Goal: Information Seeking & Learning: Check status

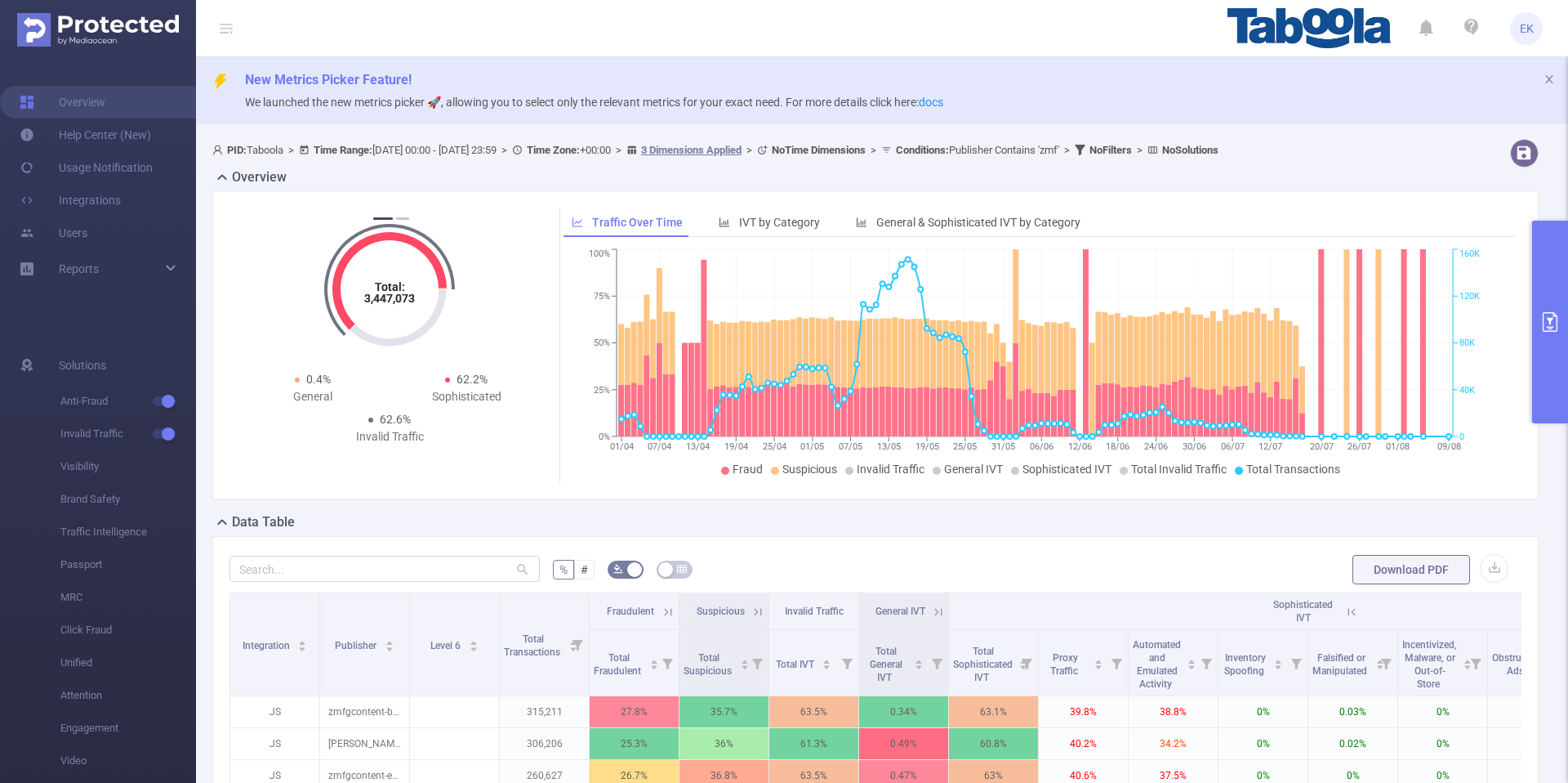
scroll to position [0, 240]
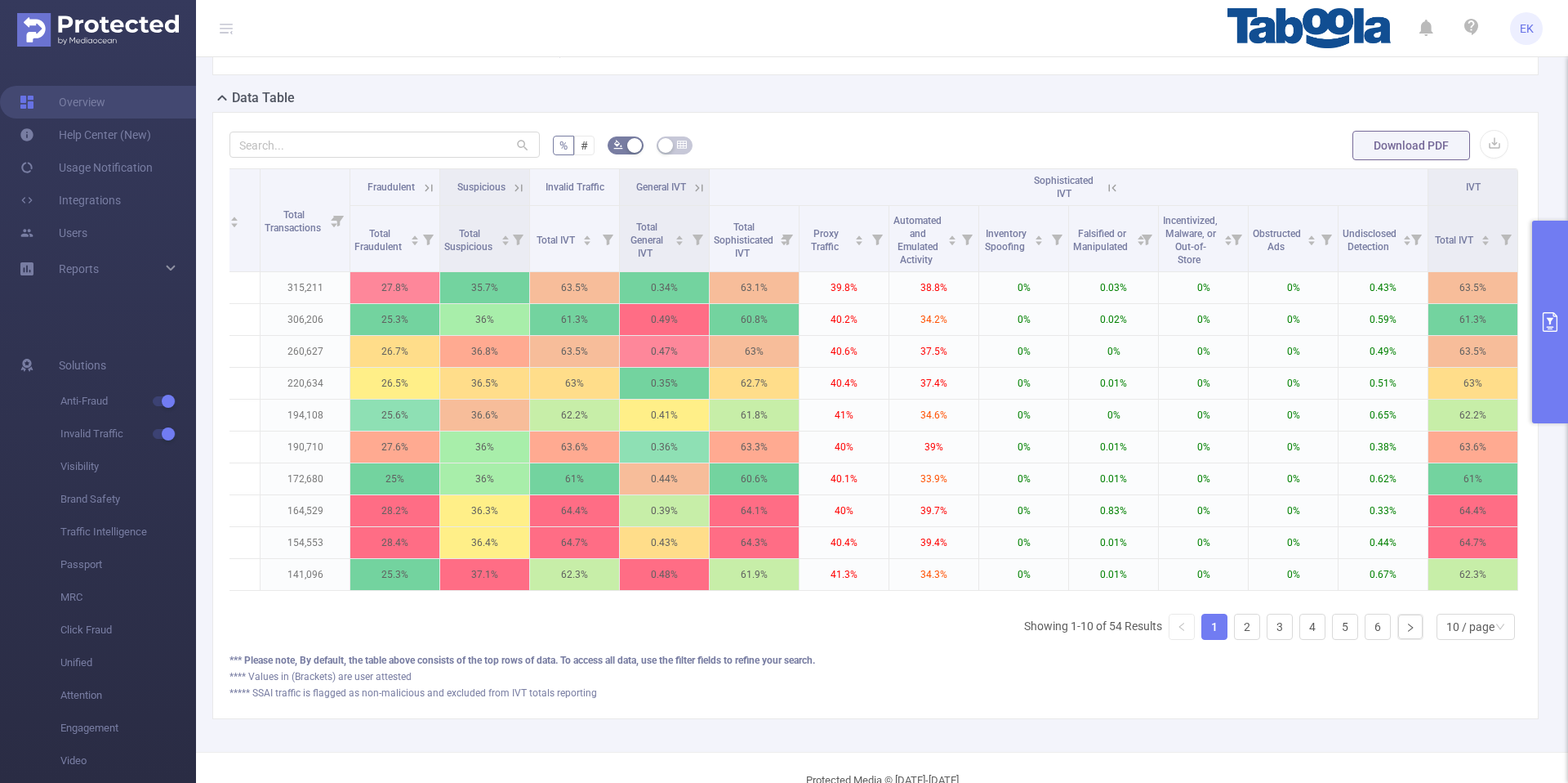
click at [1563, 282] on button "primary" at bounding box center [1551, 322] width 36 height 203
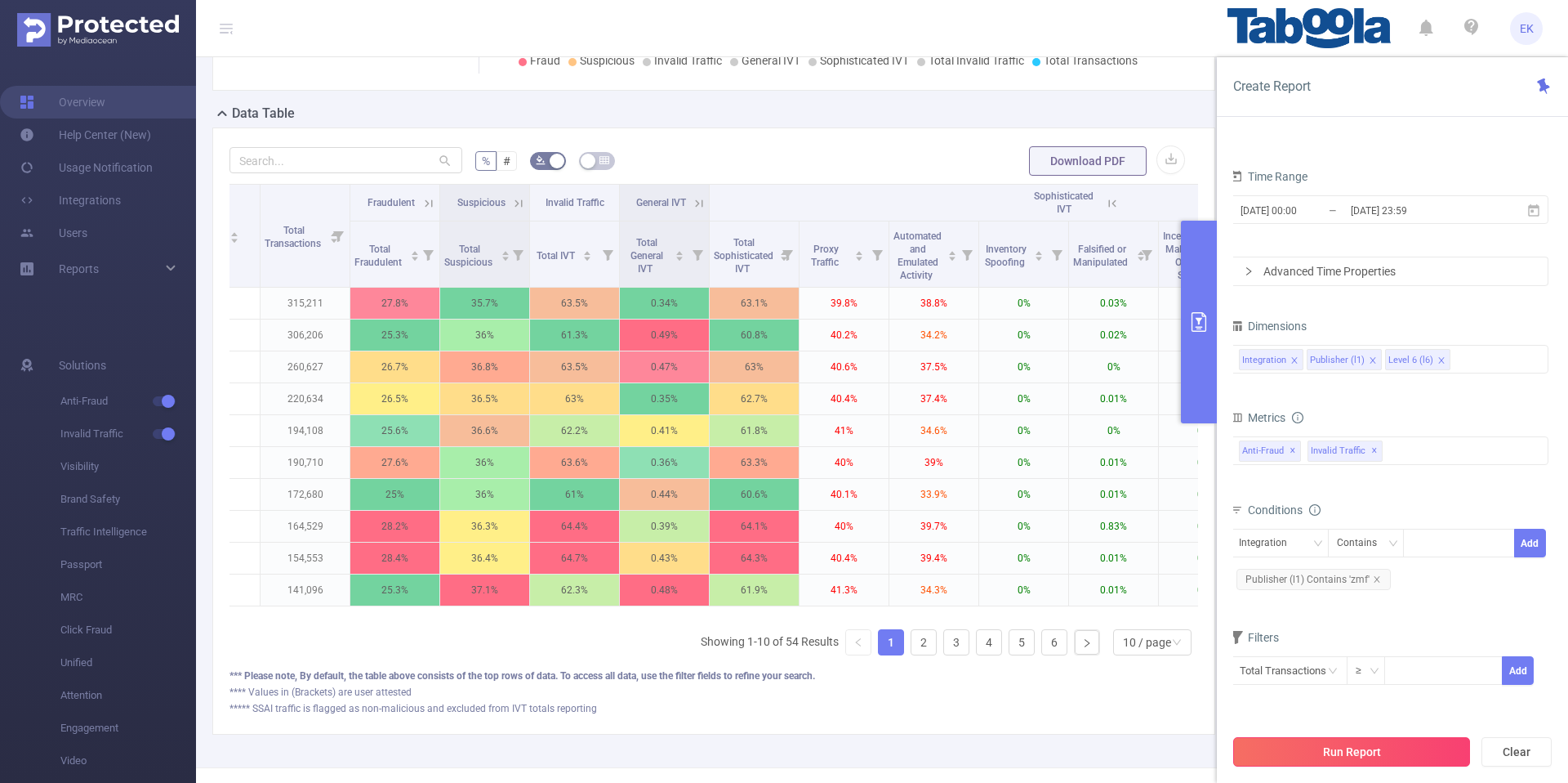
click at [1433, 755] on button "Run Report" at bounding box center [1352, 752] width 237 height 29
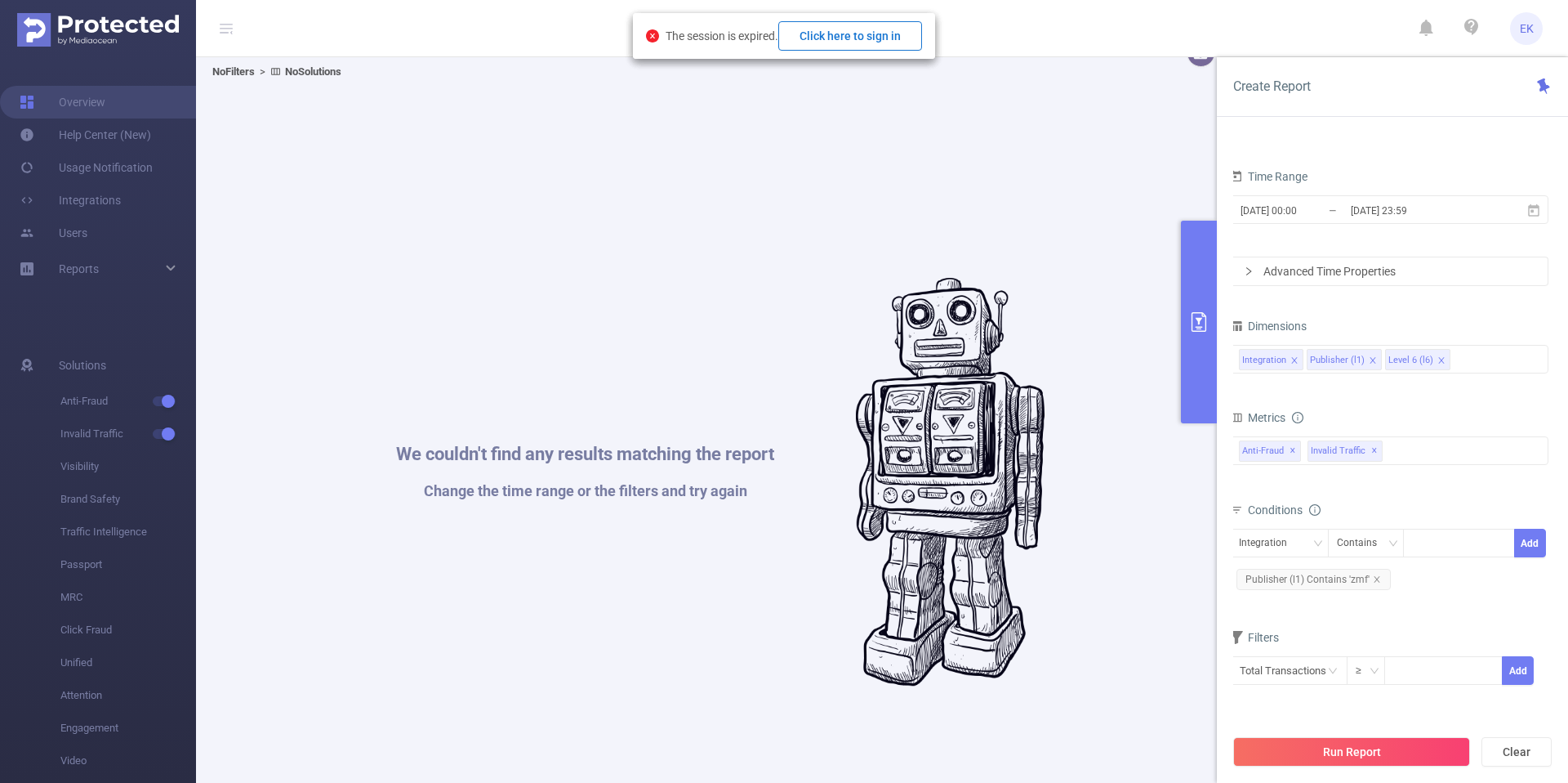
click at [892, 47] on button "Click here to sign in" at bounding box center [850, 36] width 144 height 29
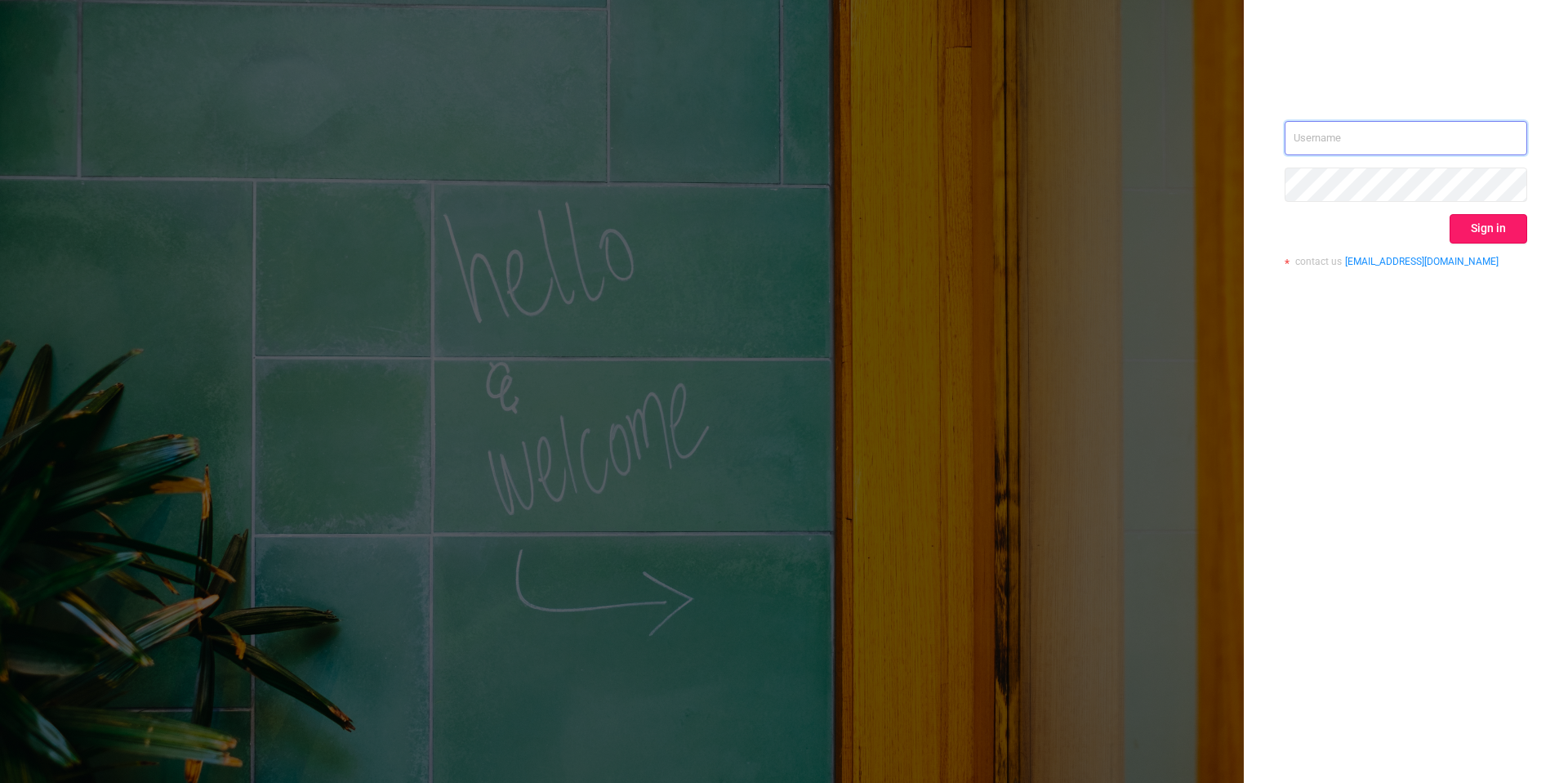
type input "[EMAIL_ADDRESS][DOMAIN_NAME]"
click at [1479, 235] on button "Sign in" at bounding box center [1489, 229] width 78 height 29
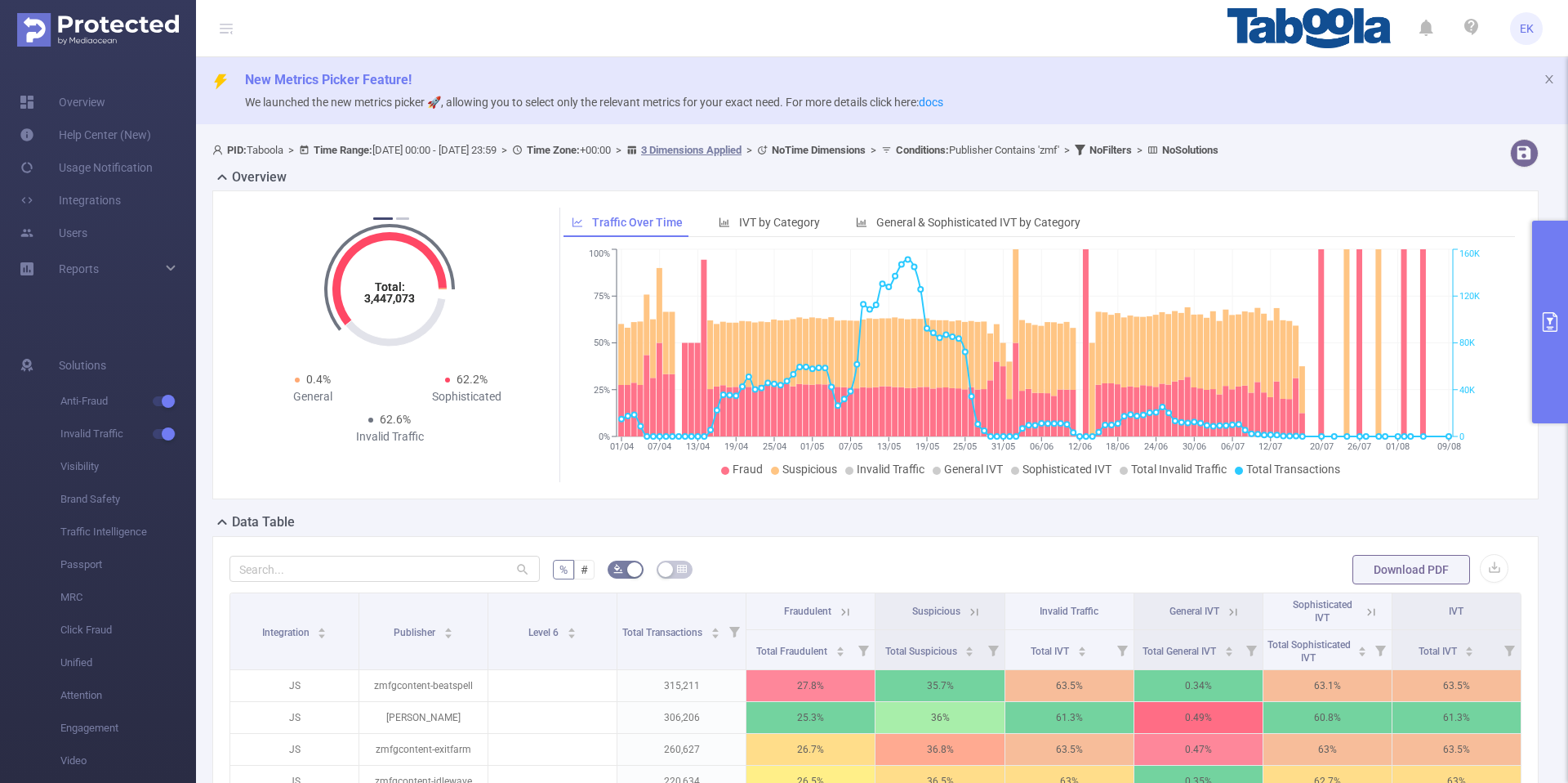
click at [1567, 322] on button "primary" at bounding box center [1551, 322] width 36 height 203
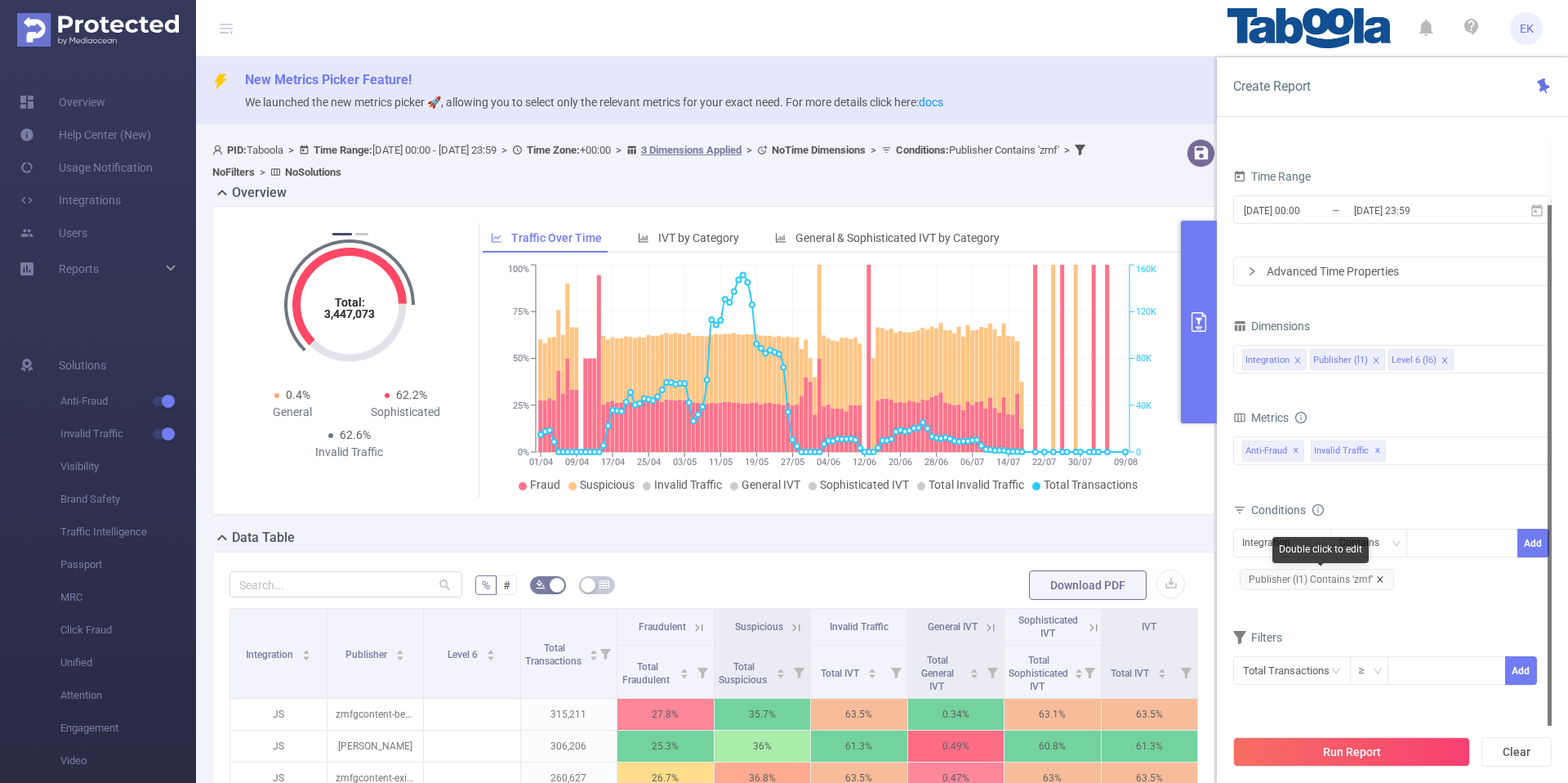
click at [1380, 578] on icon "icon: close" at bounding box center [1380, 579] width 8 height 8
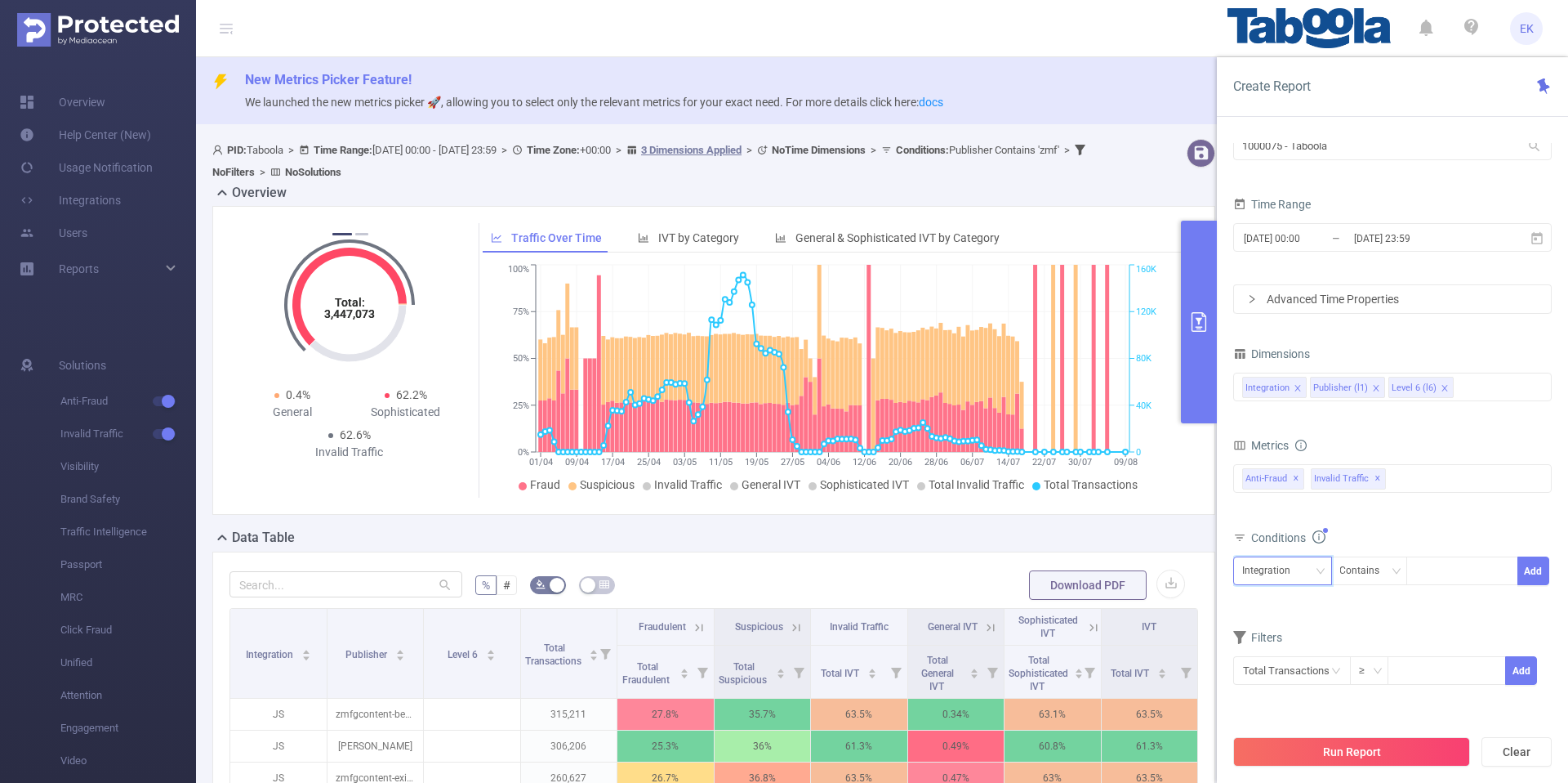
click at [1298, 556] on div "Integration" at bounding box center [1283, 570] width 99 height 28
click at [1299, 570] on div "Integration" at bounding box center [1271, 570] width 59 height 27
click at [1289, 582] on div "Integration" at bounding box center [1271, 570] width 59 height 27
click at [1280, 630] on li "Publisher (l1)" at bounding box center [1283, 630] width 99 height 26
click at [1424, 571] on div at bounding box center [1462, 570] width 94 height 27
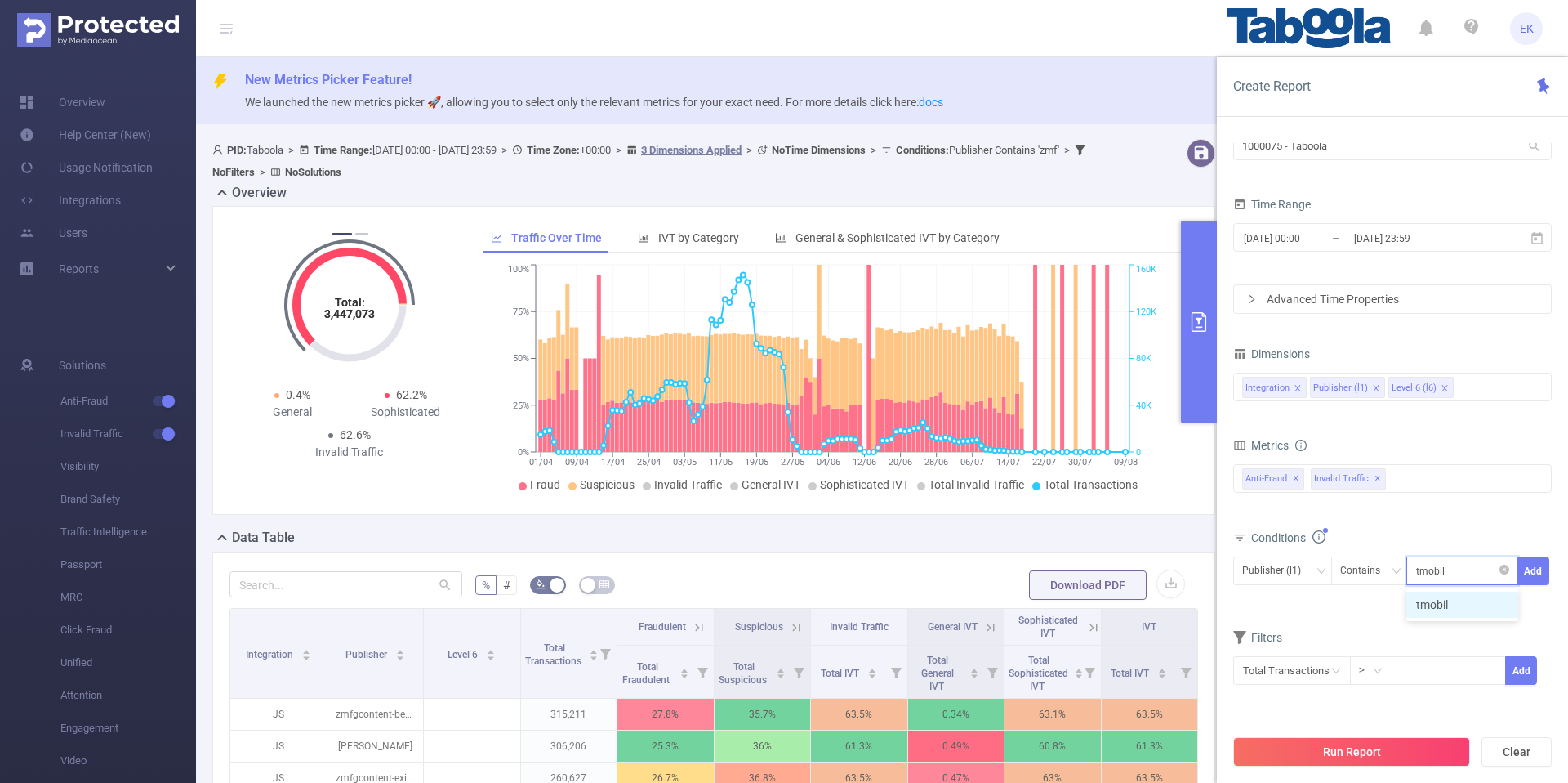
type input "tmobile"
click at [1430, 612] on li "tmobile" at bounding box center [1463, 604] width 112 height 26
click at [1530, 577] on button "Add" at bounding box center [1533, 570] width 32 height 28
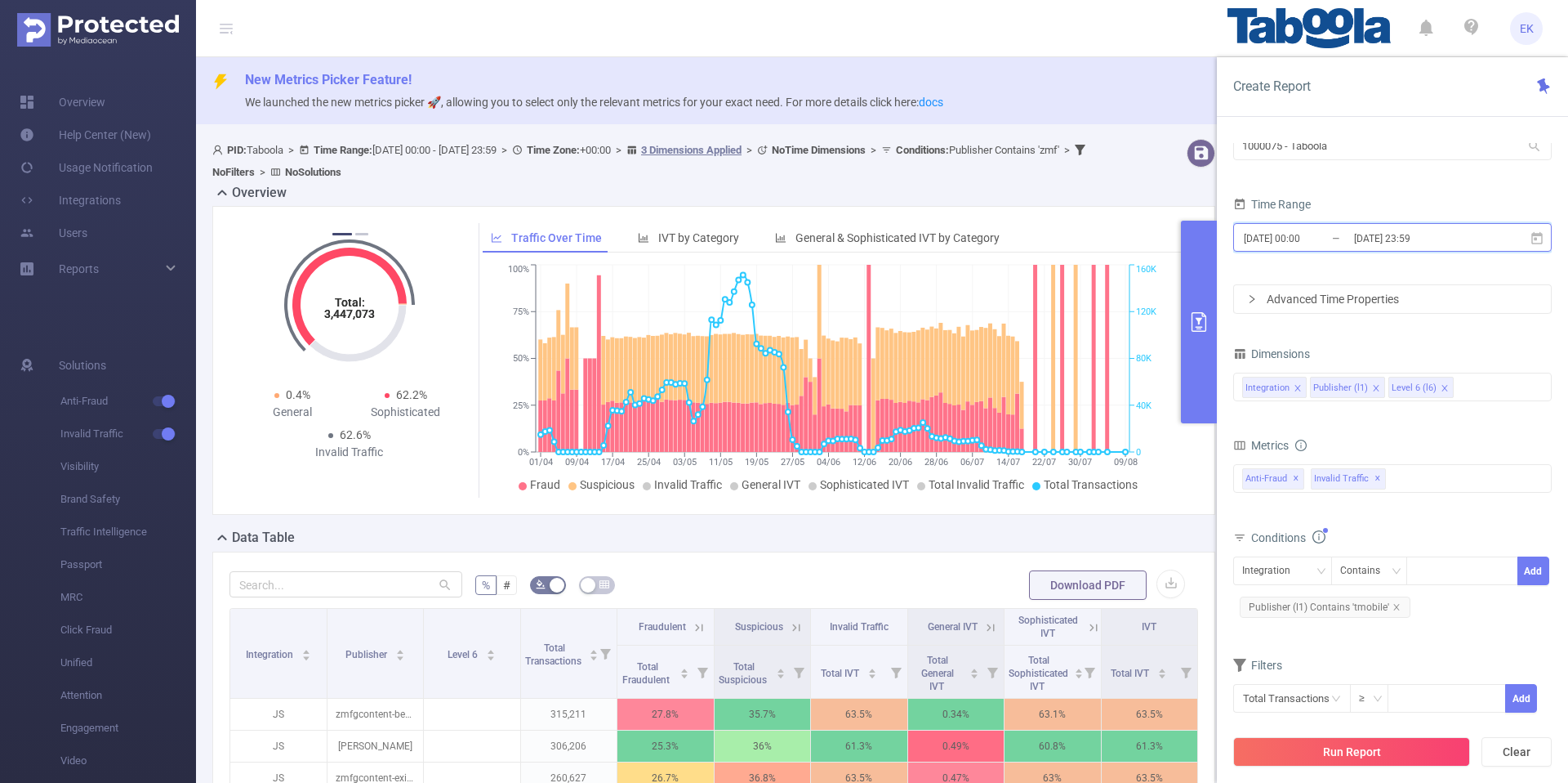
click at [1546, 241] on span "[DATE] 00:00 _ [DATE] 23:59" at bounding box center [1393, 237] width 319 height 28
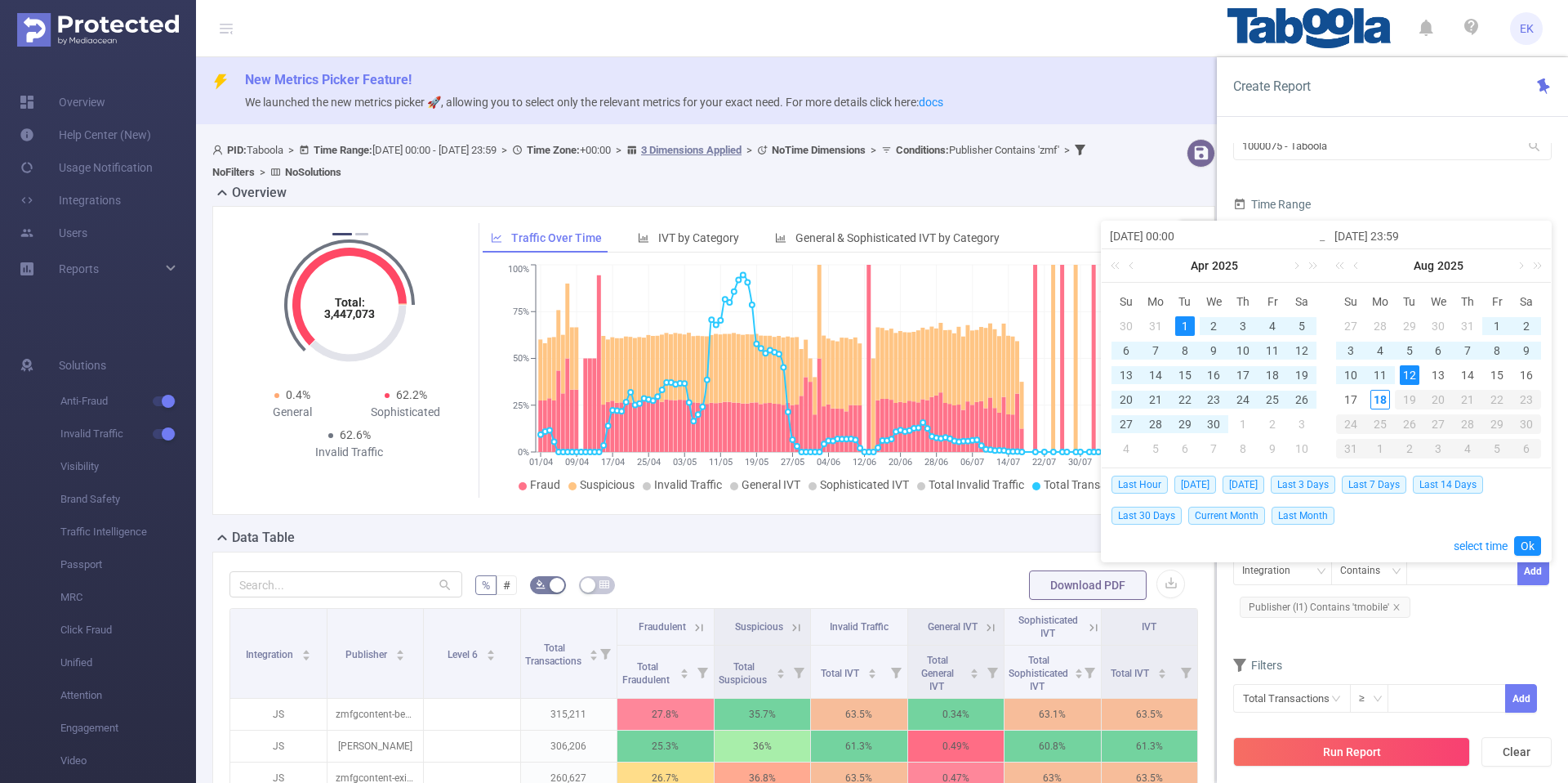
click at [1190, 328] on div "1" at bounding box center [1184, 326] width 20 height 20
click at [1409, 378] on div "12" at bounding box center [1409, 375] width 20 height 20
click at [1527, 549] on link "Ok" at bounding box center [1527, 546] width 27 height 20
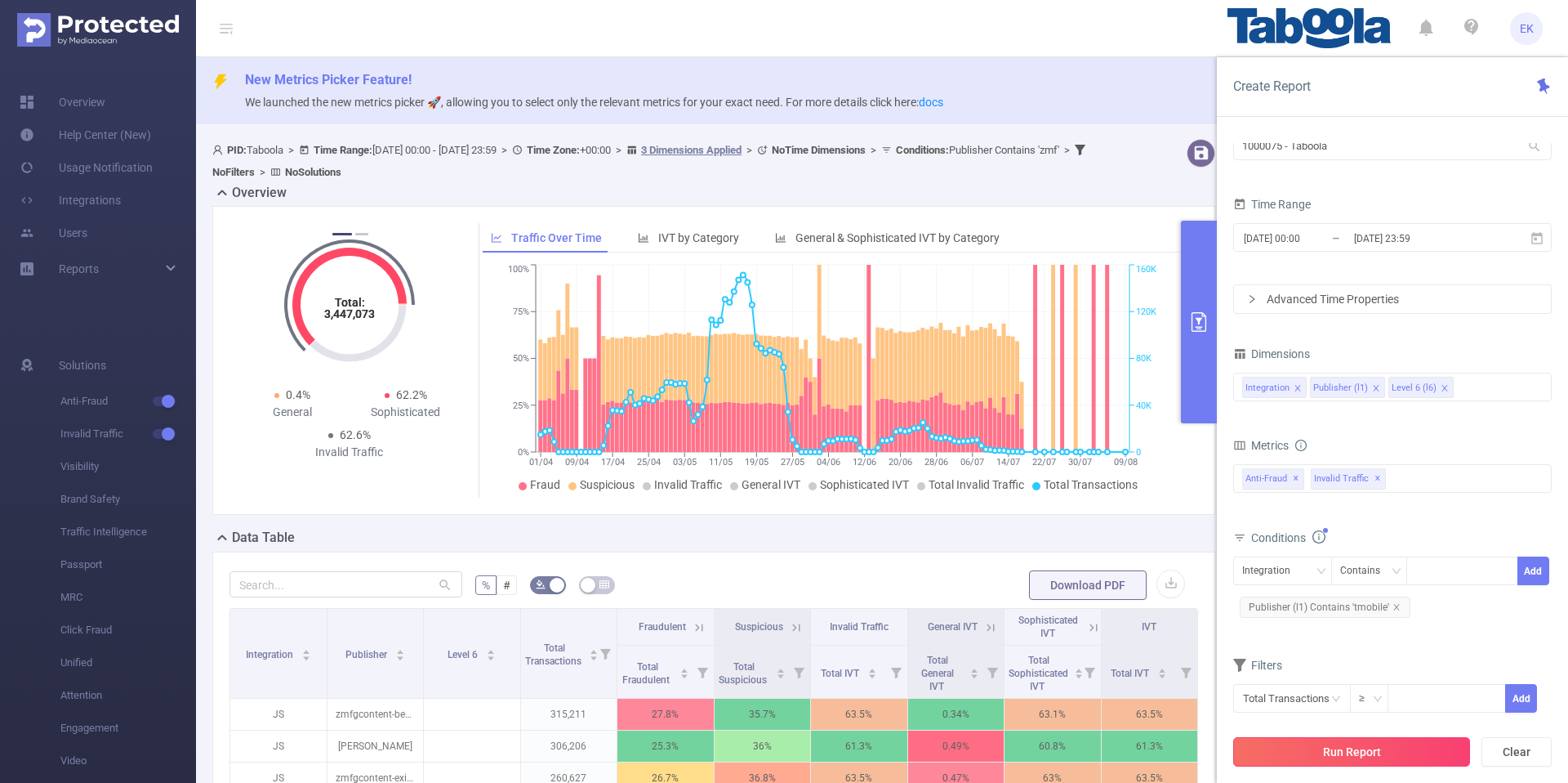
click at [1368, 763] on button "Run Report" at bounding box center [1352, 752] width 237 height 29
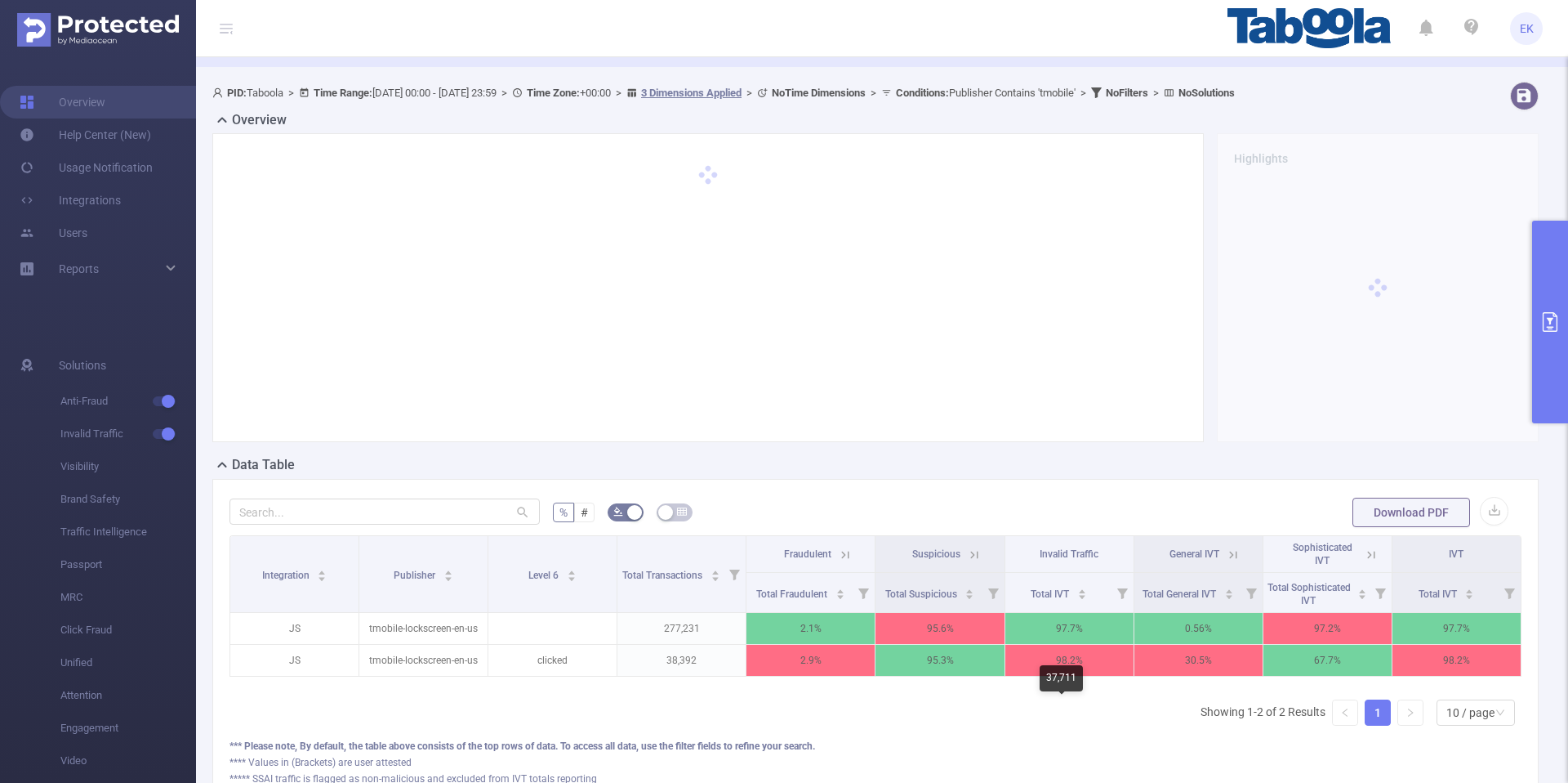
scroll to position [81, 0]
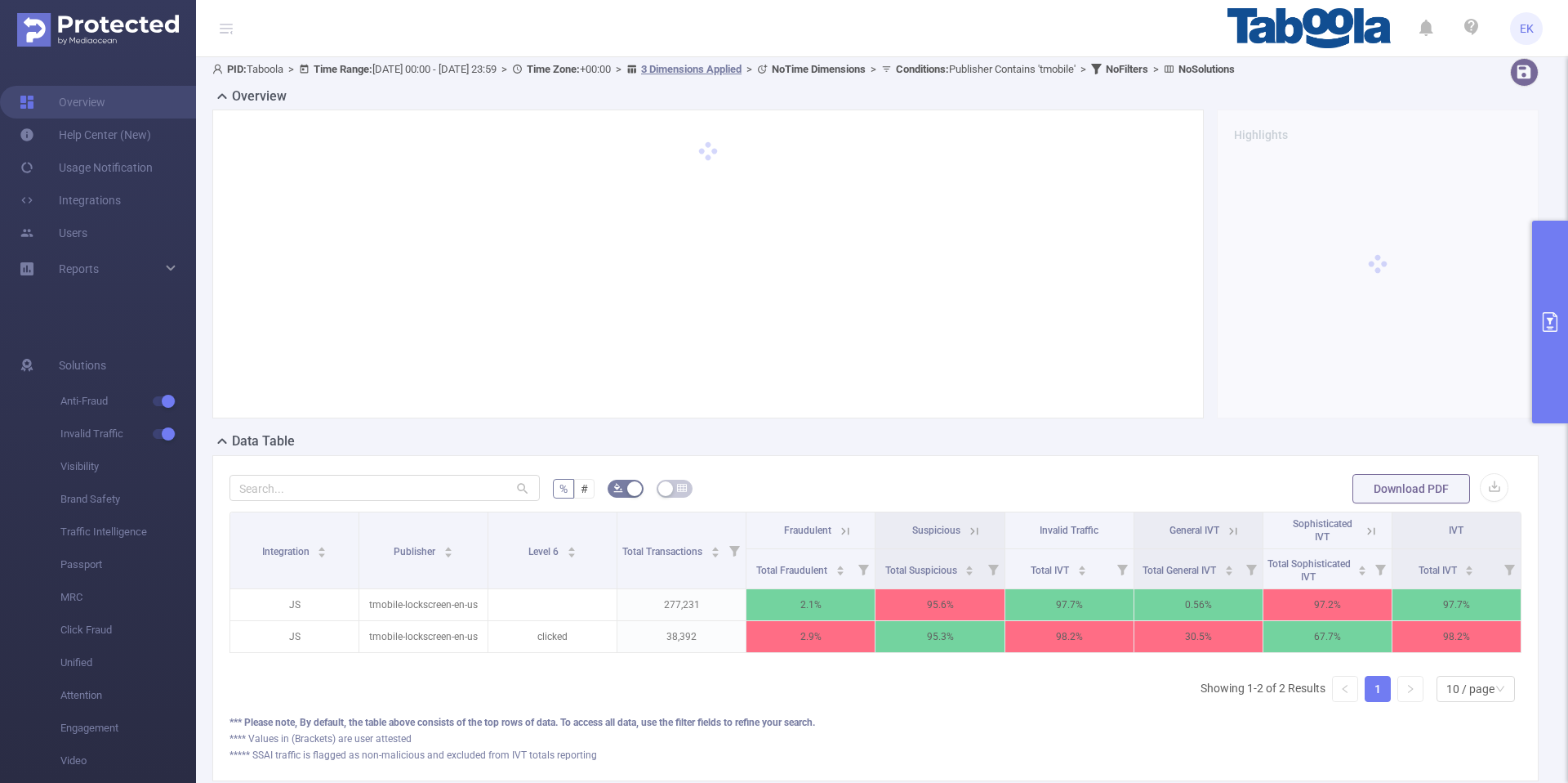
click at [965, 519] on th "Suspicious" at bounding box center [940, 530] width 129 height 37
click at [967, 528] on icon at bounding box center [974, 530] width 15 height 15
